Goal: Task Accomplishment & Management: Manage account settings

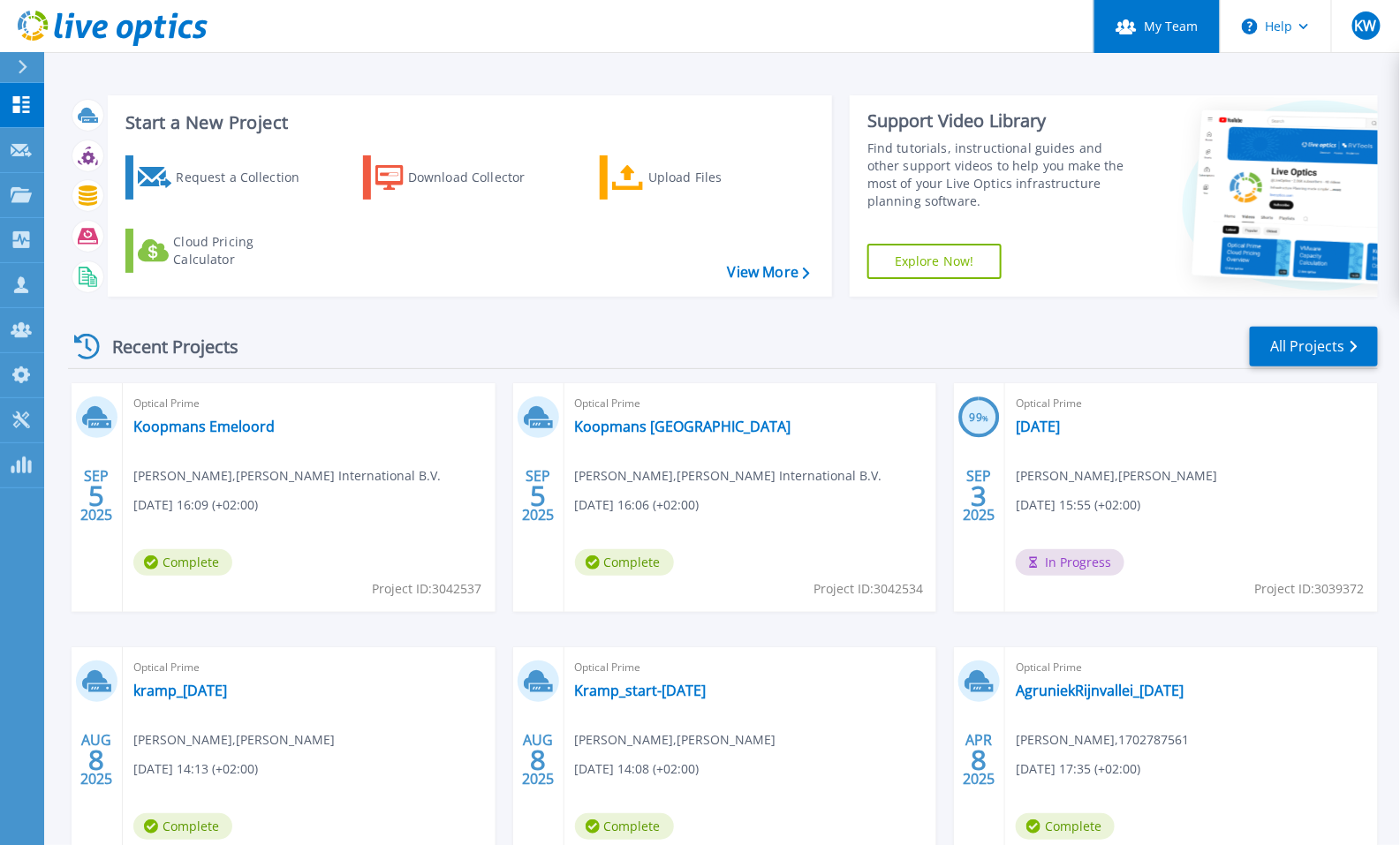
click at [1169, 31] on link "My Team" at bounding box center [1156, 26] width 126 height 53
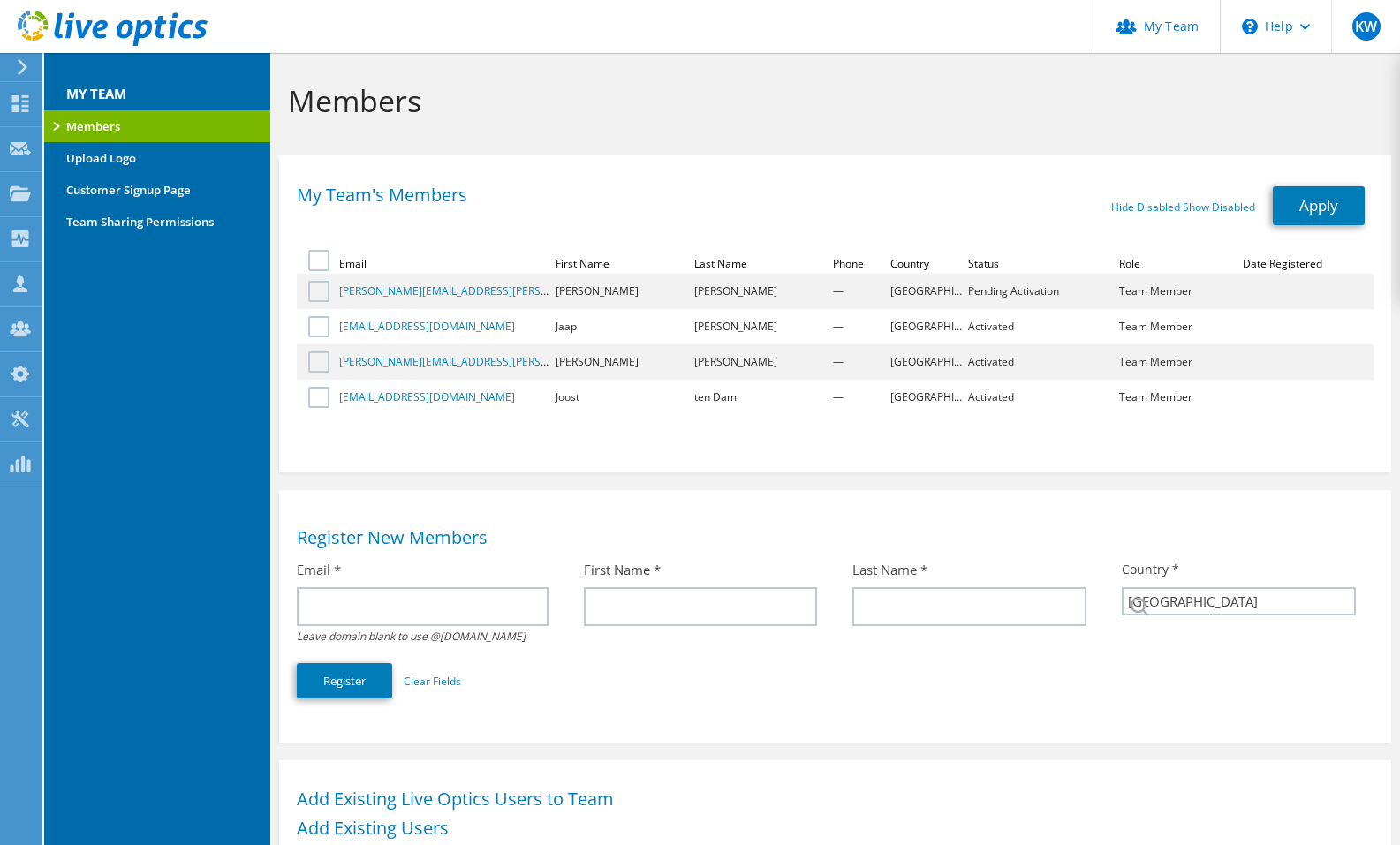
select select "160"
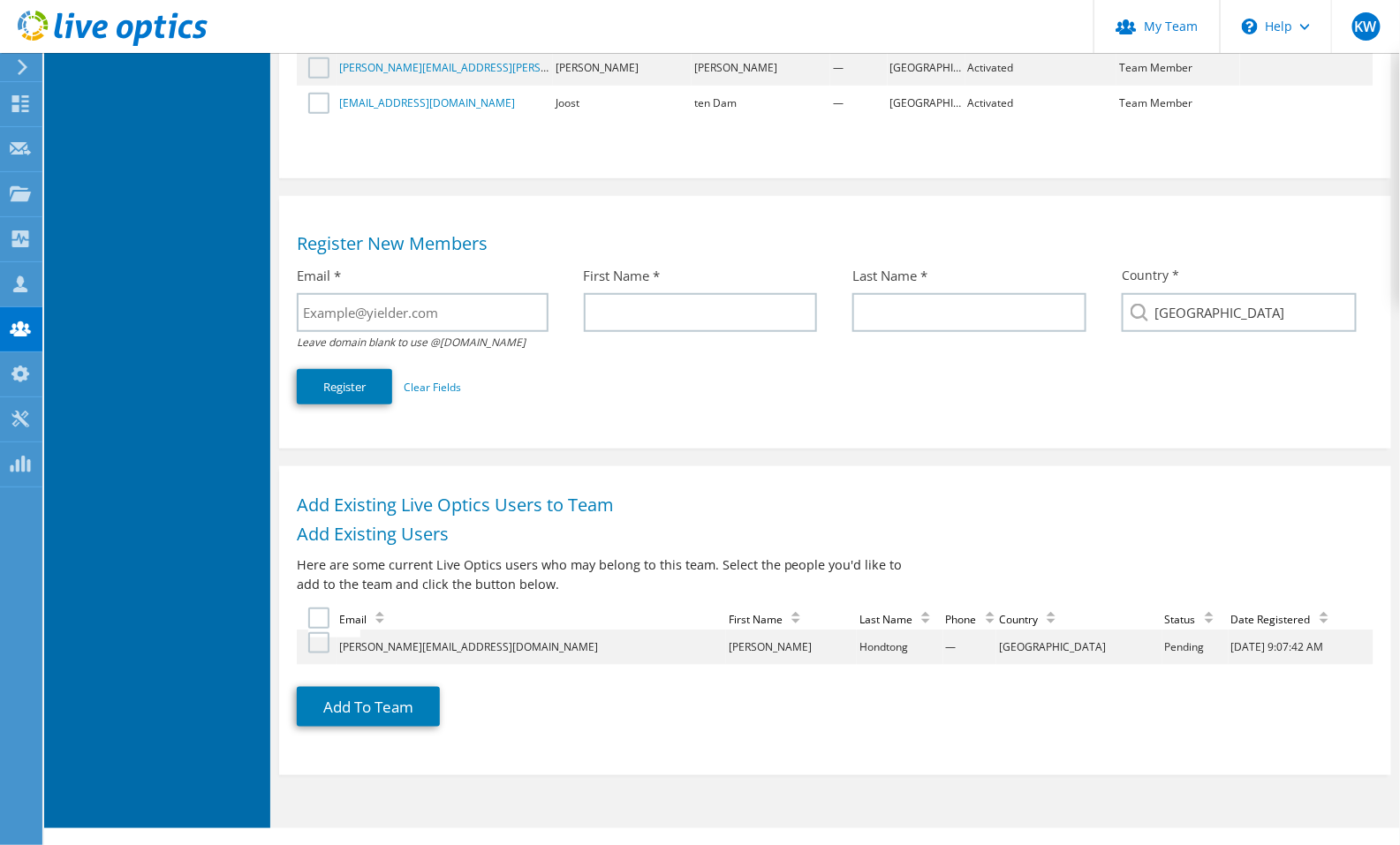
scroll to position [319, 0]
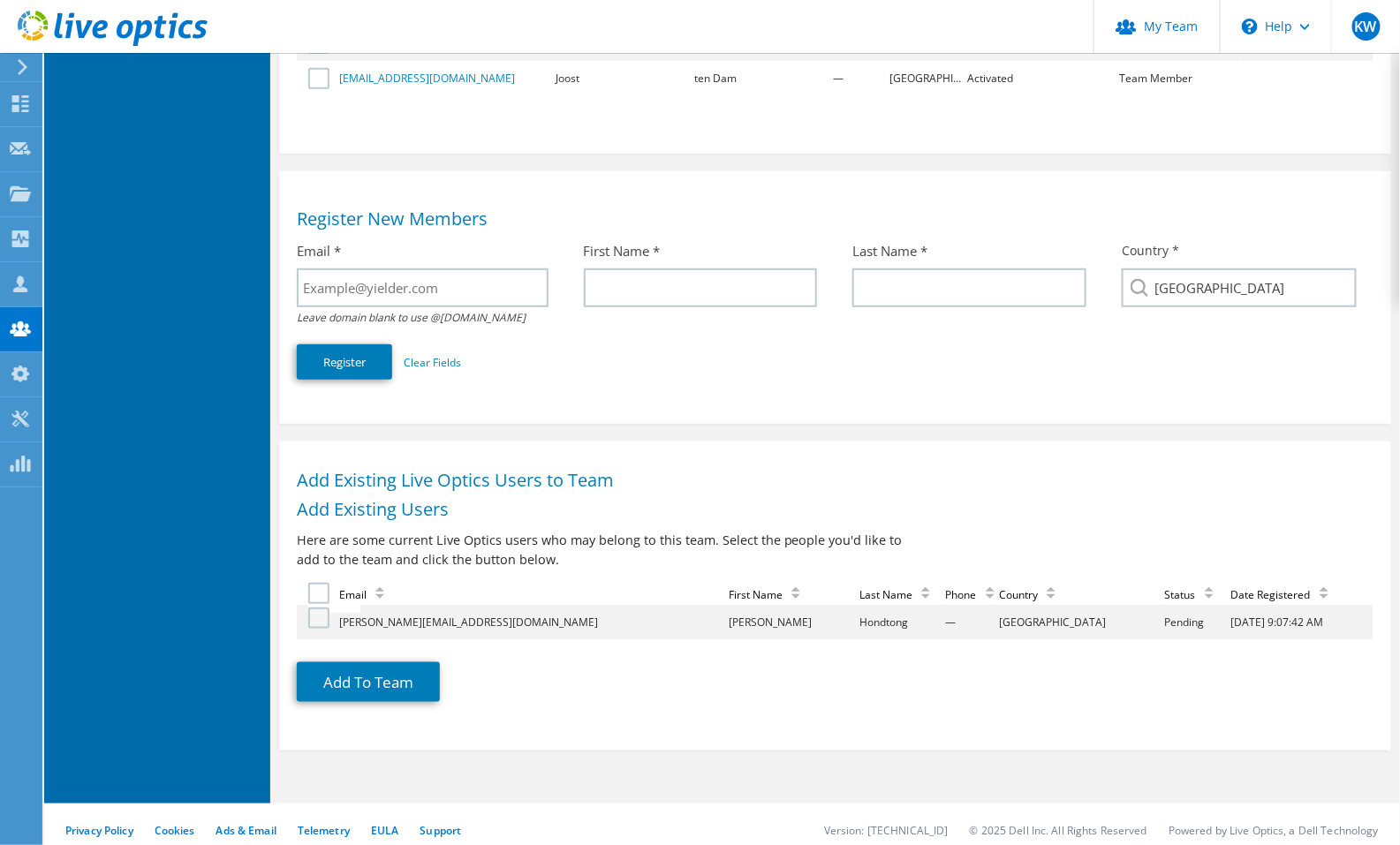
click at [314, 607] on label at bounding box center [321, 618] width 25 height 22
click at [0, 0] on input "checkbox" at bounding box center [0, 0] width 0 height 0
click at [402, 662] on button "Add To Team" at bounding box center [368, 681] width 143 height 40
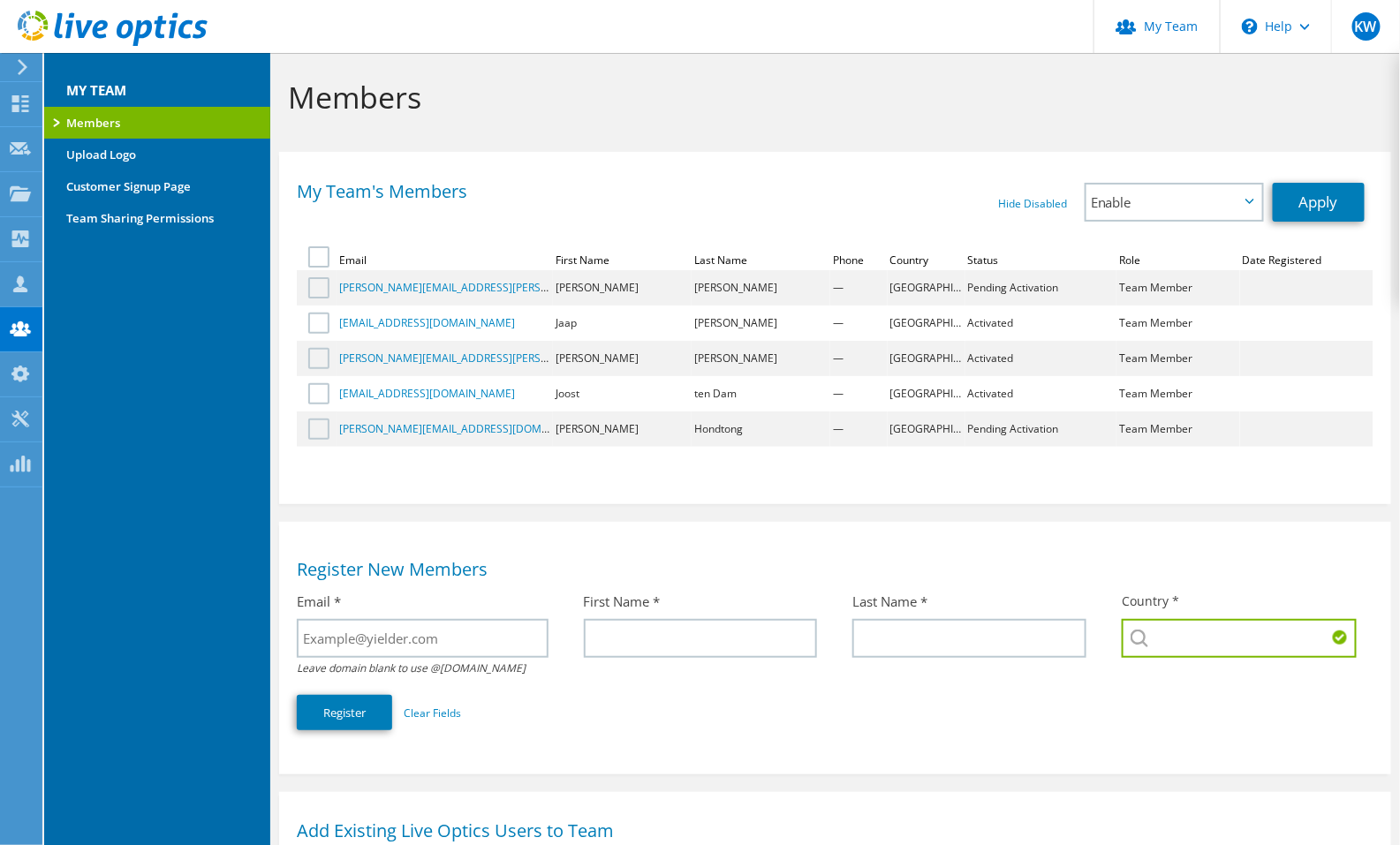
scroll to position [0, 0]
